Goal: Information Seeking & Learning: Compare options

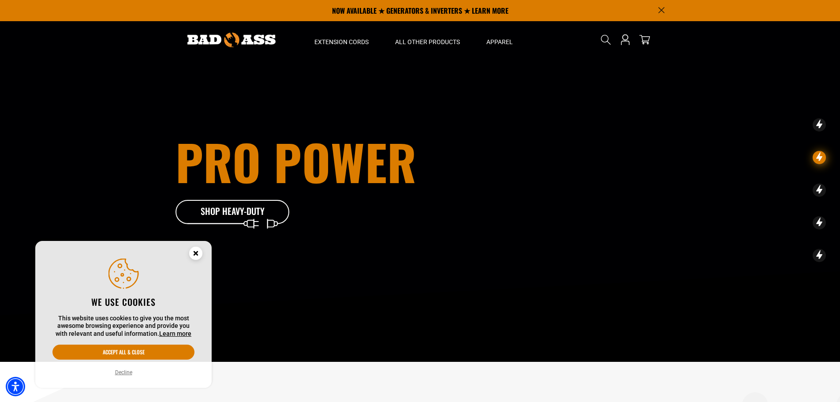
click at [194, 253] on circle "Close this option" at bounding box center [195, 252] width 13 height 13
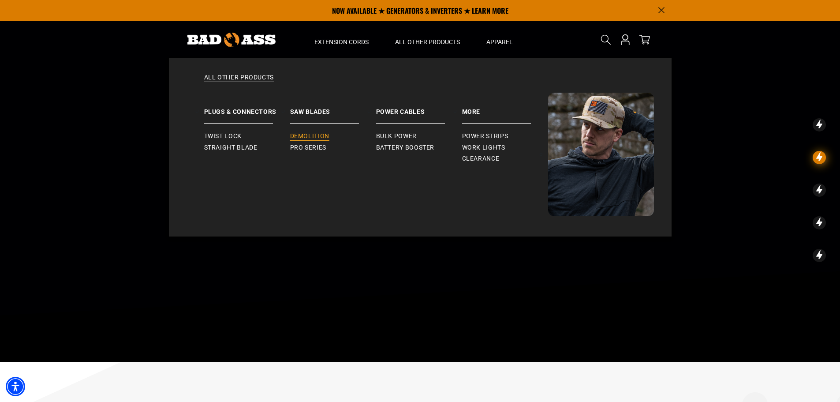
click at [304, 133] on span "Demolition" at bounding box center [309, 136] width 39 height 8
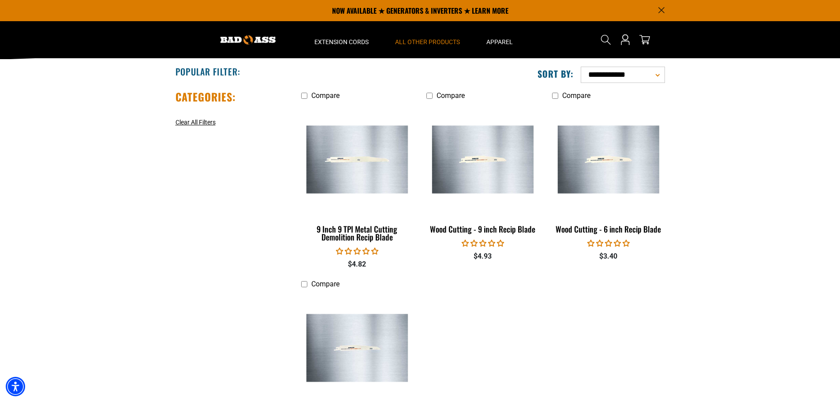
scroll to position [44, 0]
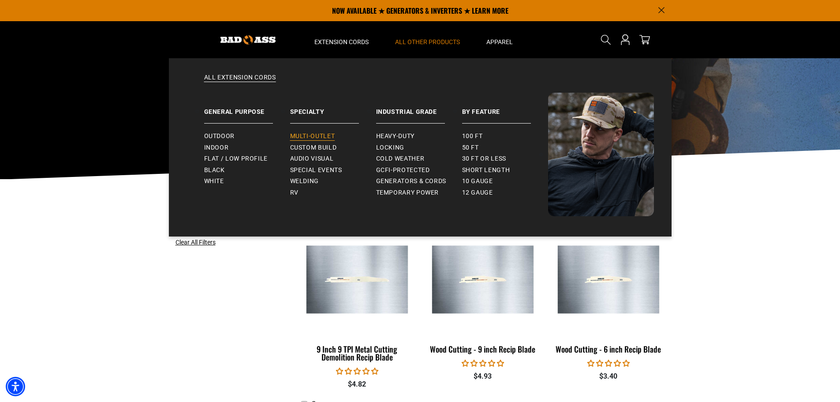
click at [305, 134] on span "Multi-Outlet" at bounding box center [312, 136] width 45 height 8
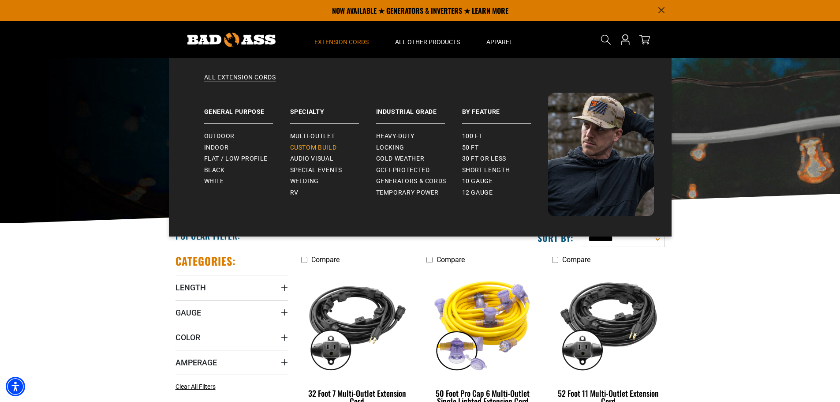
click at [318, 147] on span "Custom Build" at bounding box center [313, 148] width 47 height 8
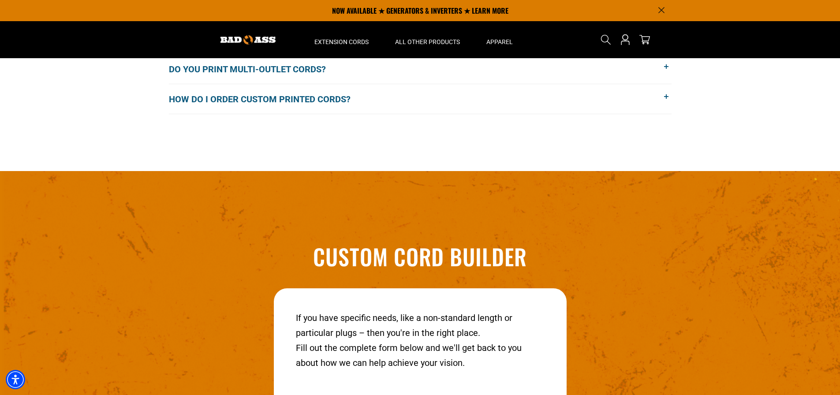
scroll to position [917, 0]
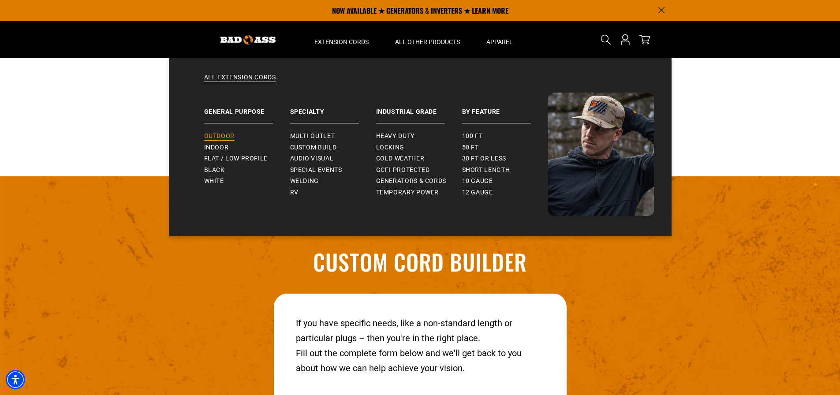
click at [218, 139] on span "Outdoor" at bounding box center [219, 136] width 30 height 8
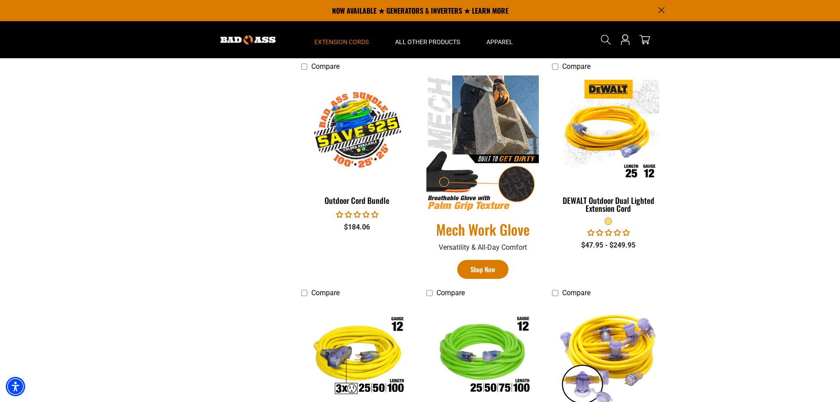
scroll to position [97, 0]
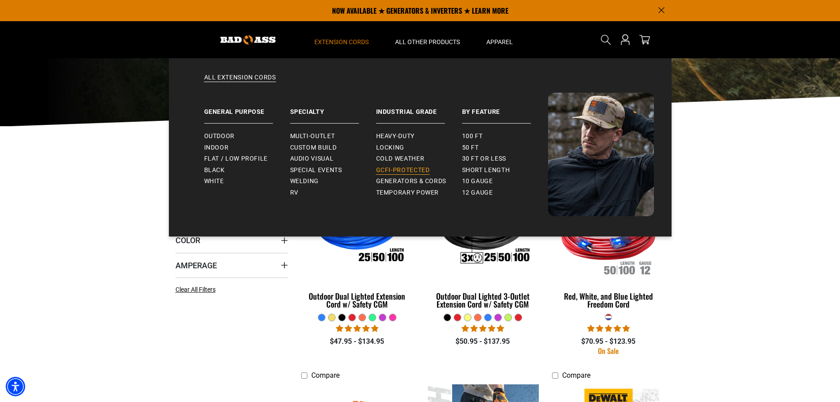
click at [391, 174] on link "GCFI-Protected" at bounding box center [419, 169] width 86 height 11
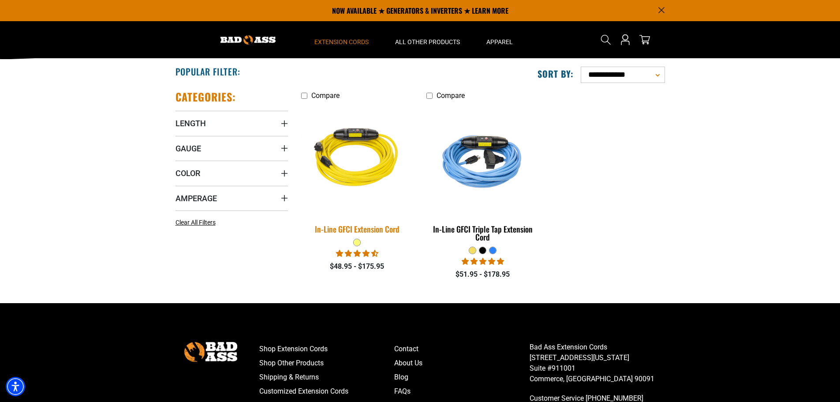
scroll to position [44, 0]
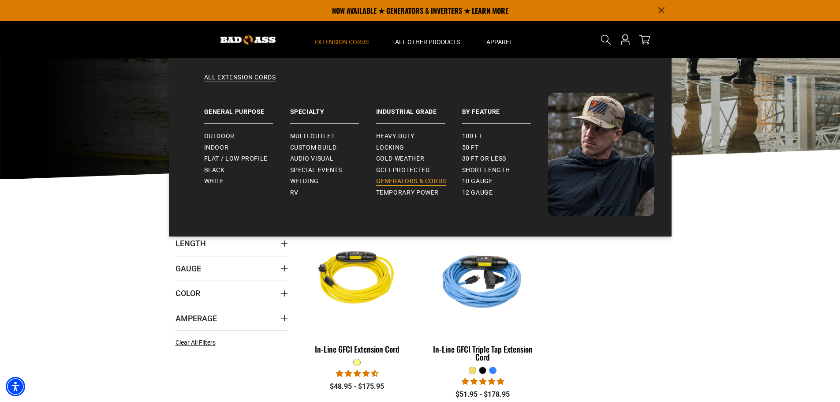
click at [399, 182] on span "Generators & Cords" at bounding box center [411, 181] width 71 height 8
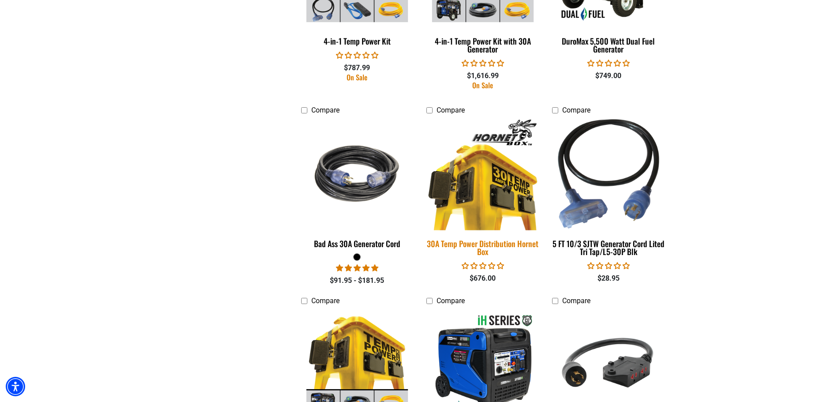
scroll to position [926, 0]
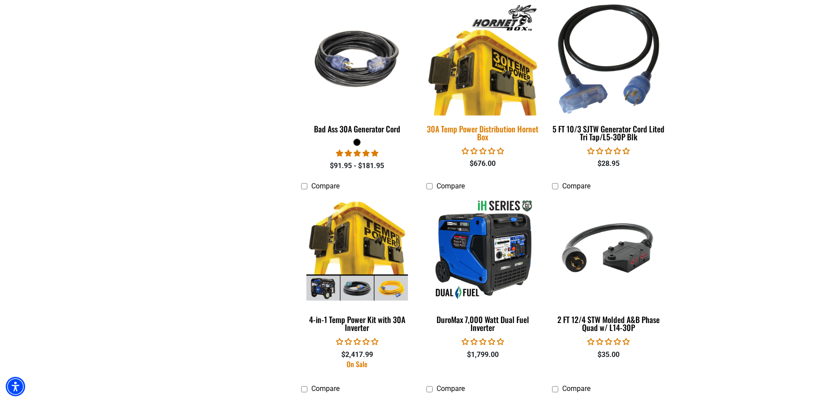
click at [494, 74] on img at bounding box center [482, 59] width 123 height 113
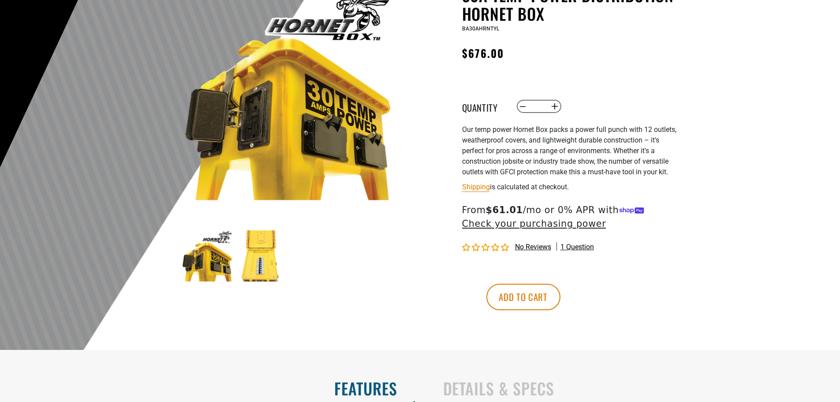
scroll to position [132, 0]
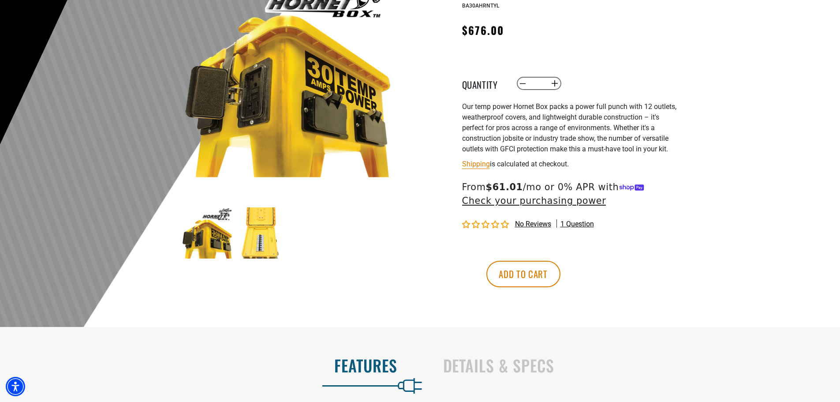
click at [243, 228] on img at bounding box center [260, 232] width 51 height 51
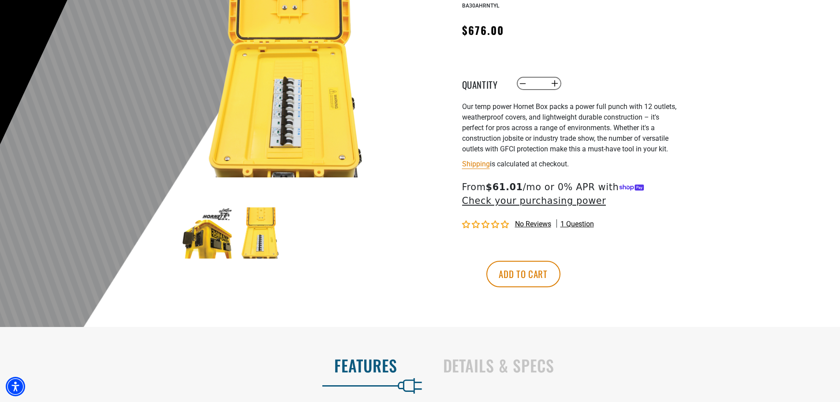
click at [256, 230] on img at bounding box center [260, 232] width 51 height 51
click at [208, 246] on img at bounding box center [207, 232] width 51 height 51
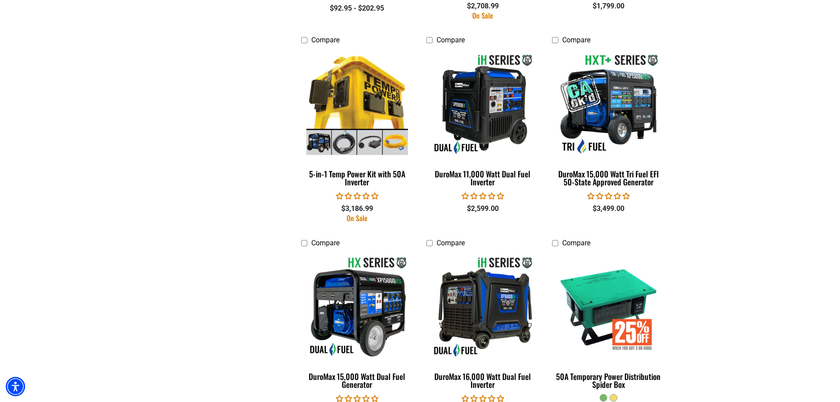
scroll to position [1895, 0]
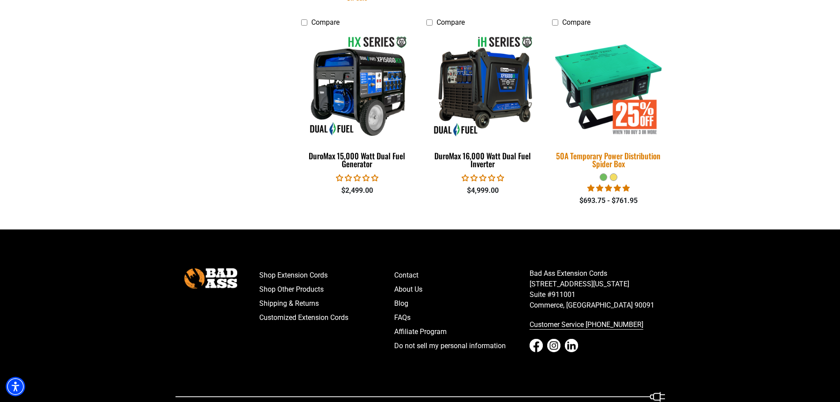
click at [625, 88] on img at bounding box center [608, 86] width 123 height 113
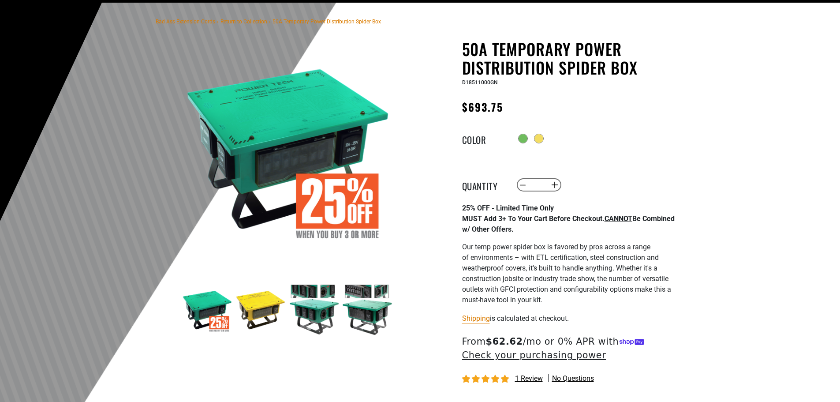
scroll to position [132, 0]
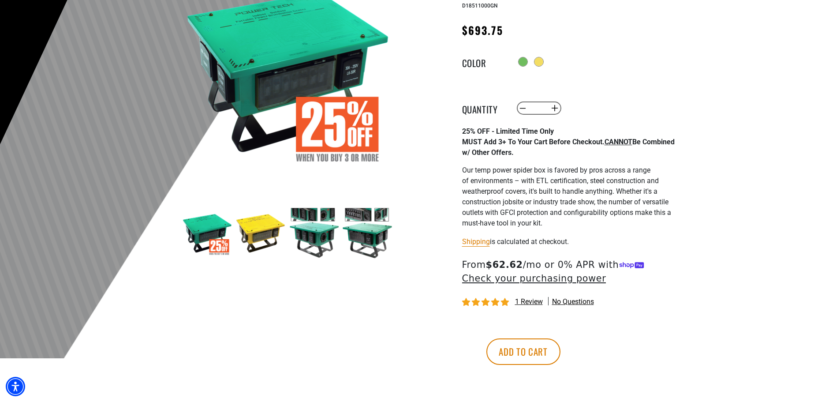
click at [313, 224] on img at bounding box center [313, 232] width 51 height 51
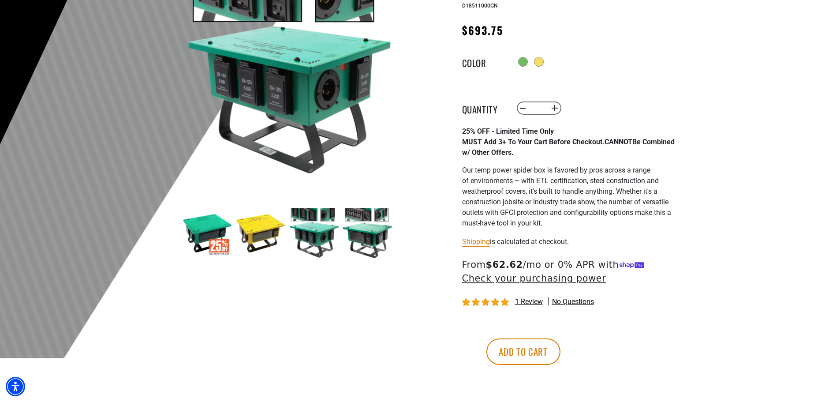
click at [377, 223] on img at bounding box center [367, 232] width 51 height 51
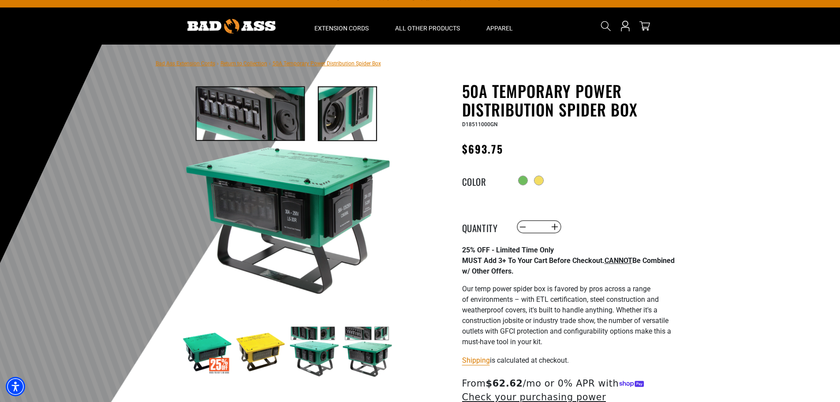
scroll to position [0, 0]
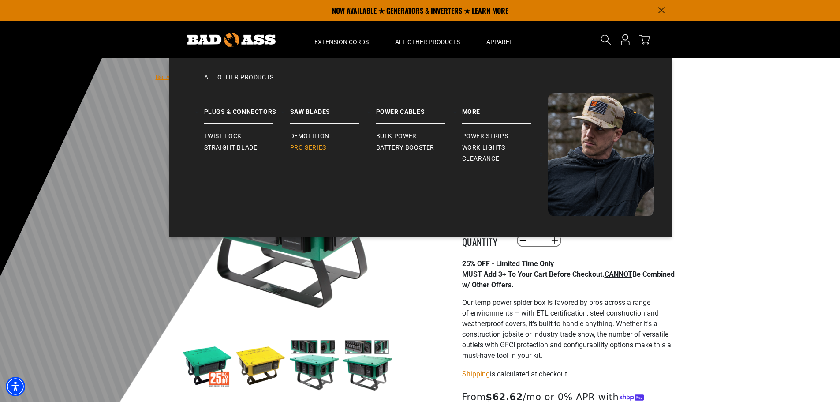
click at [320, 152] on link "Pro Series" at bounding box center [333, 147] width 86 height 11
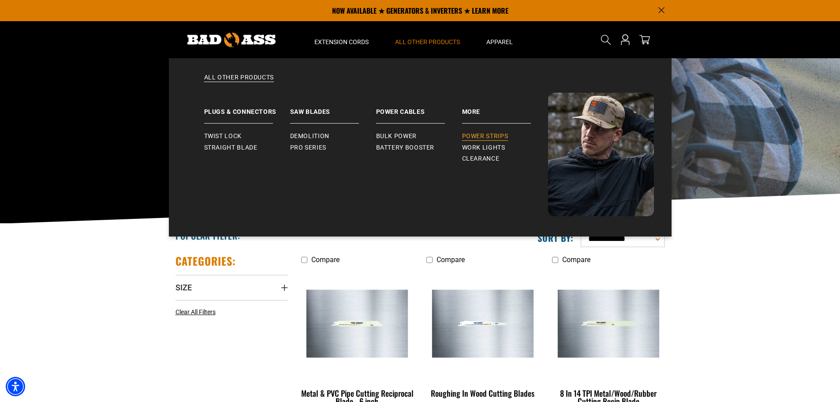
click at [468, 141] on link "Power Strips" at bounding box center [505, 135] width 86 height 11
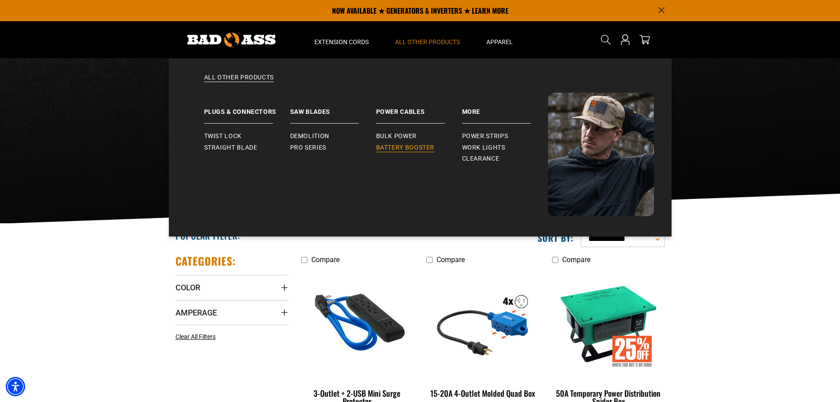
click at [417, 147] on span "Battery Booster" at bounding box center [405, 148] width 59 height 8
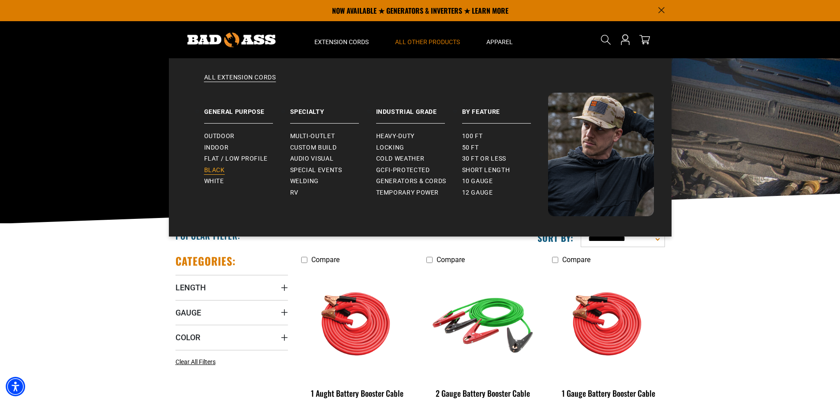
click at [212, 172] on span "Black" at bounding box center [214, 170] width 21 height 8
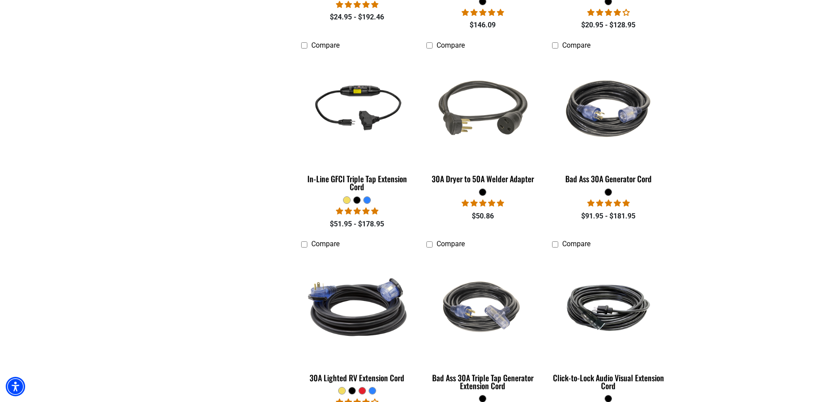
scroll to position [882, 0]
